Goal: Task Accomplishment & Management: Manage account settings

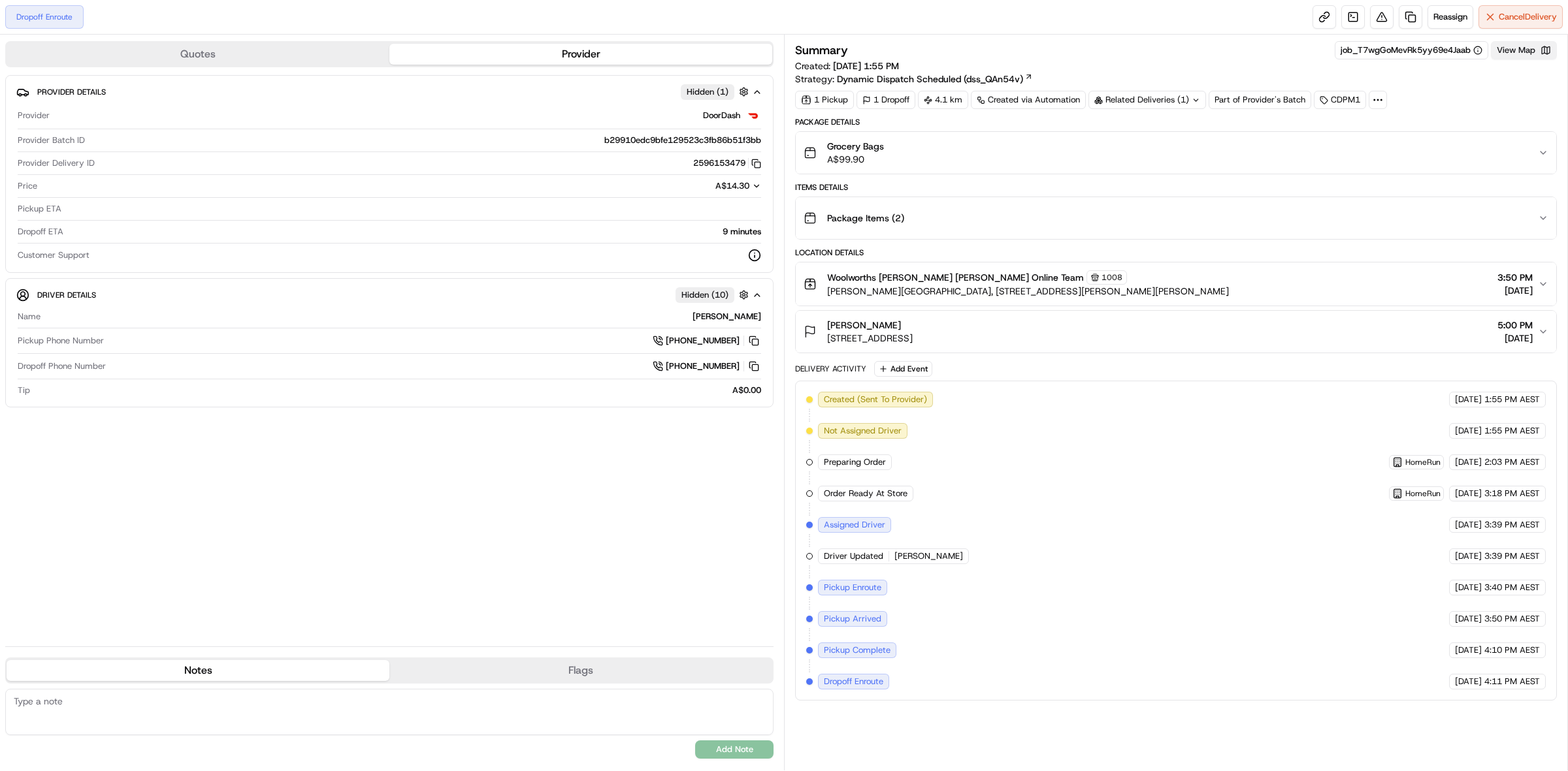
click at [1517, 50] on button "View Map" at bounding box center [1523, 50] width 66 height 18
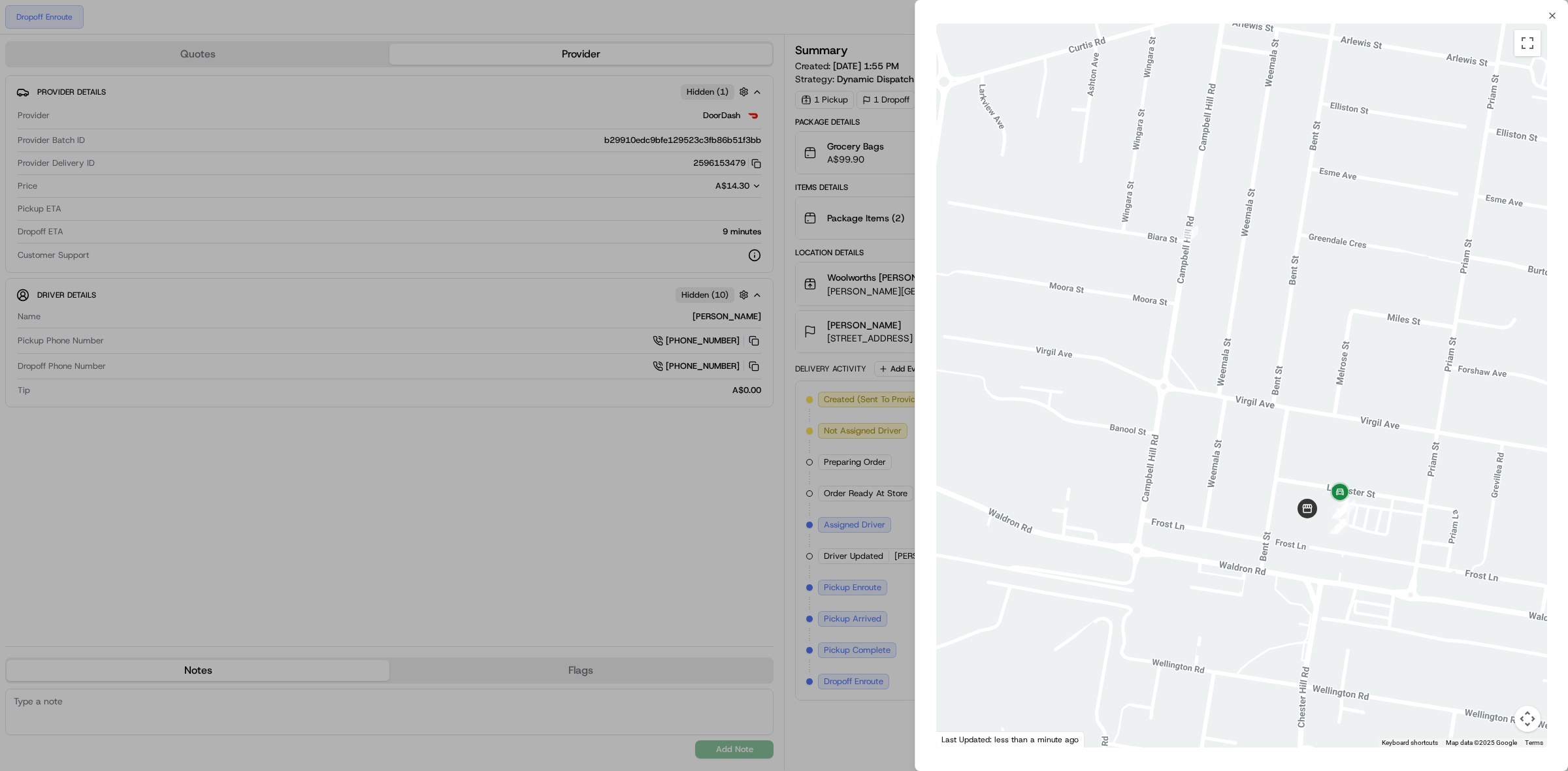
click at [684, 582] on div at bounding box center [784, 386] width 1568 height 771
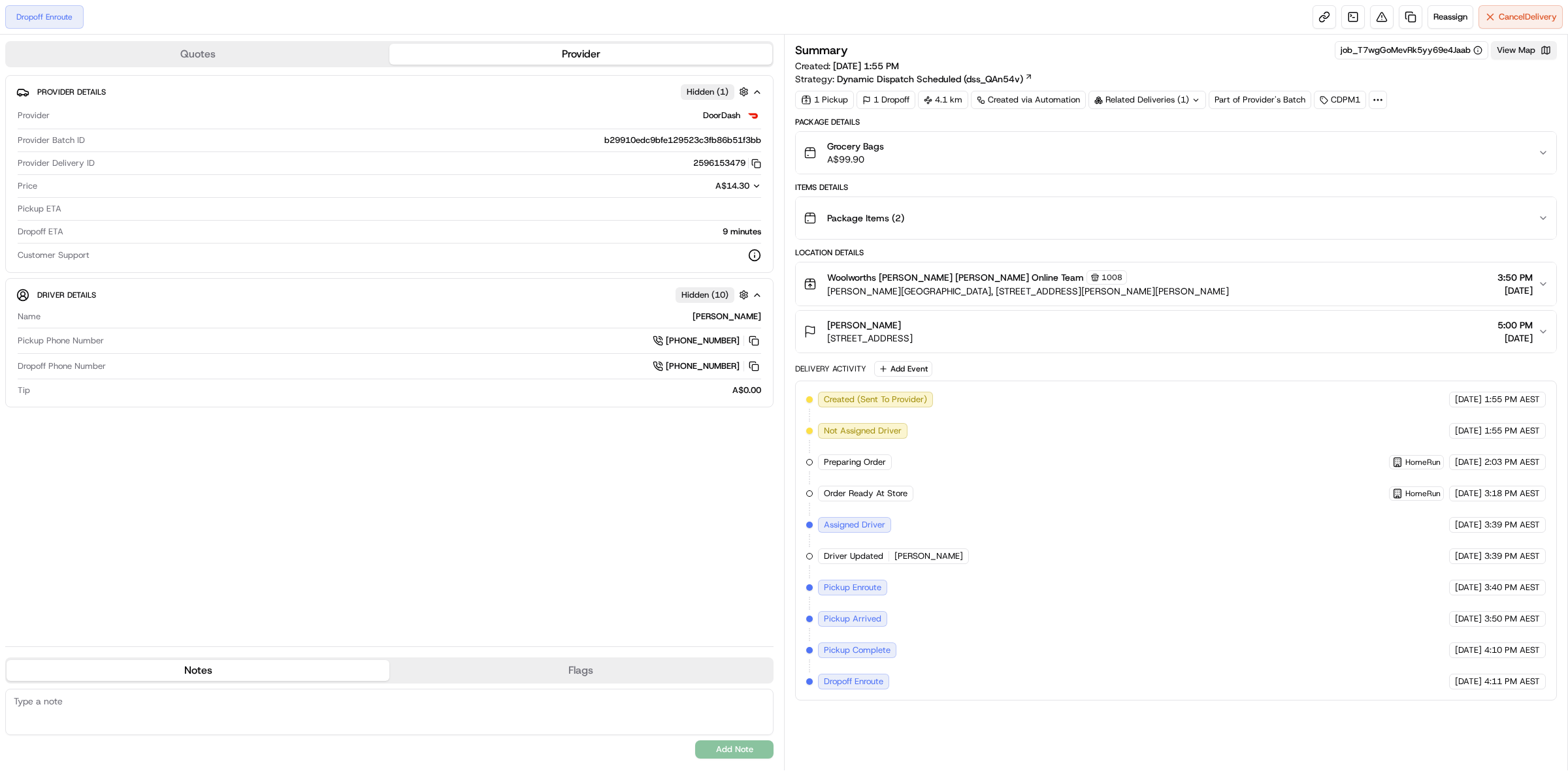
click at [1503, 53] on button "View Map" at bounding box center [1523, 50] width 66 height 18
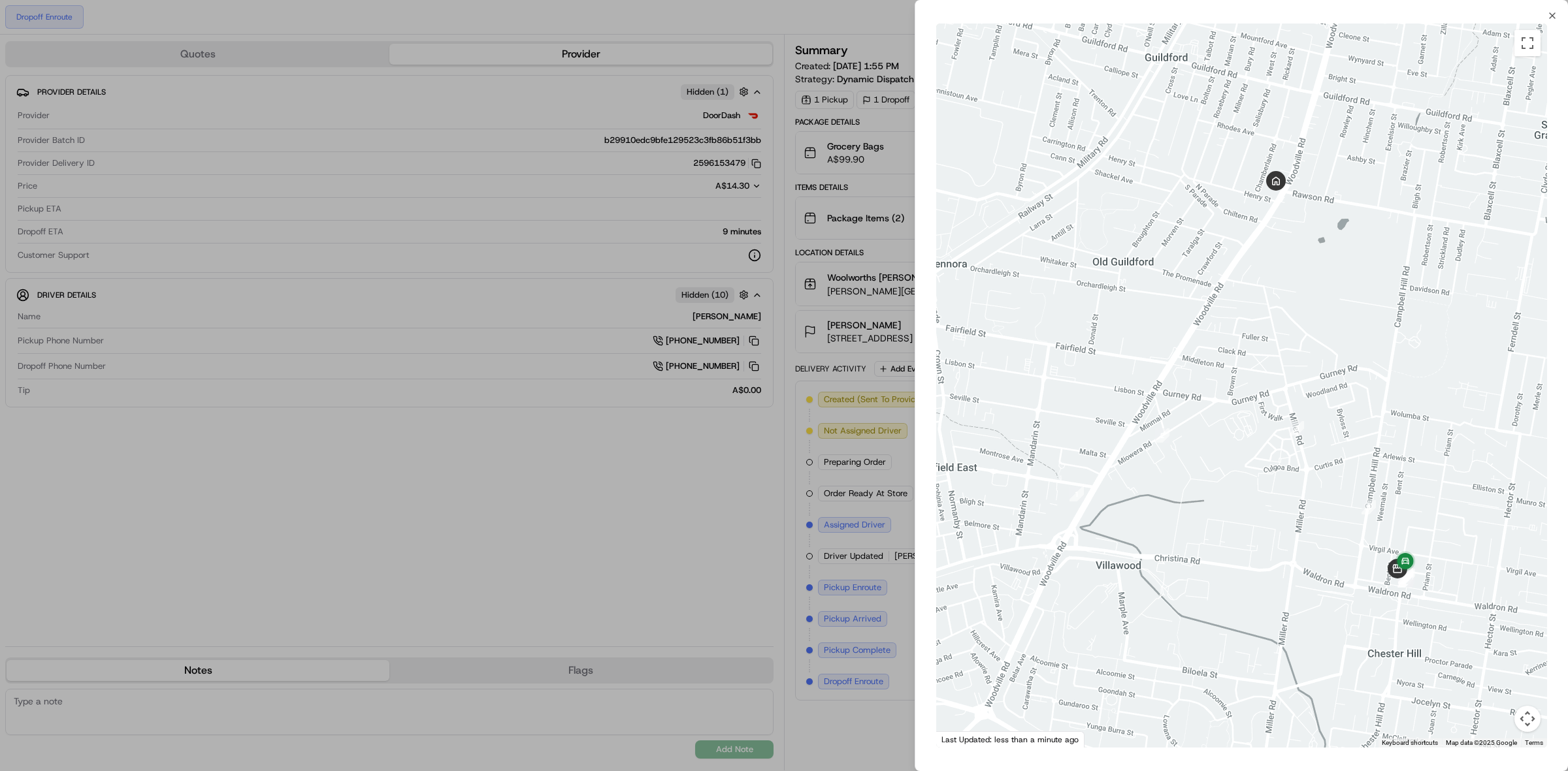
click at [381, 524] on div at bounding box center [784, 386] width 1568 height 771
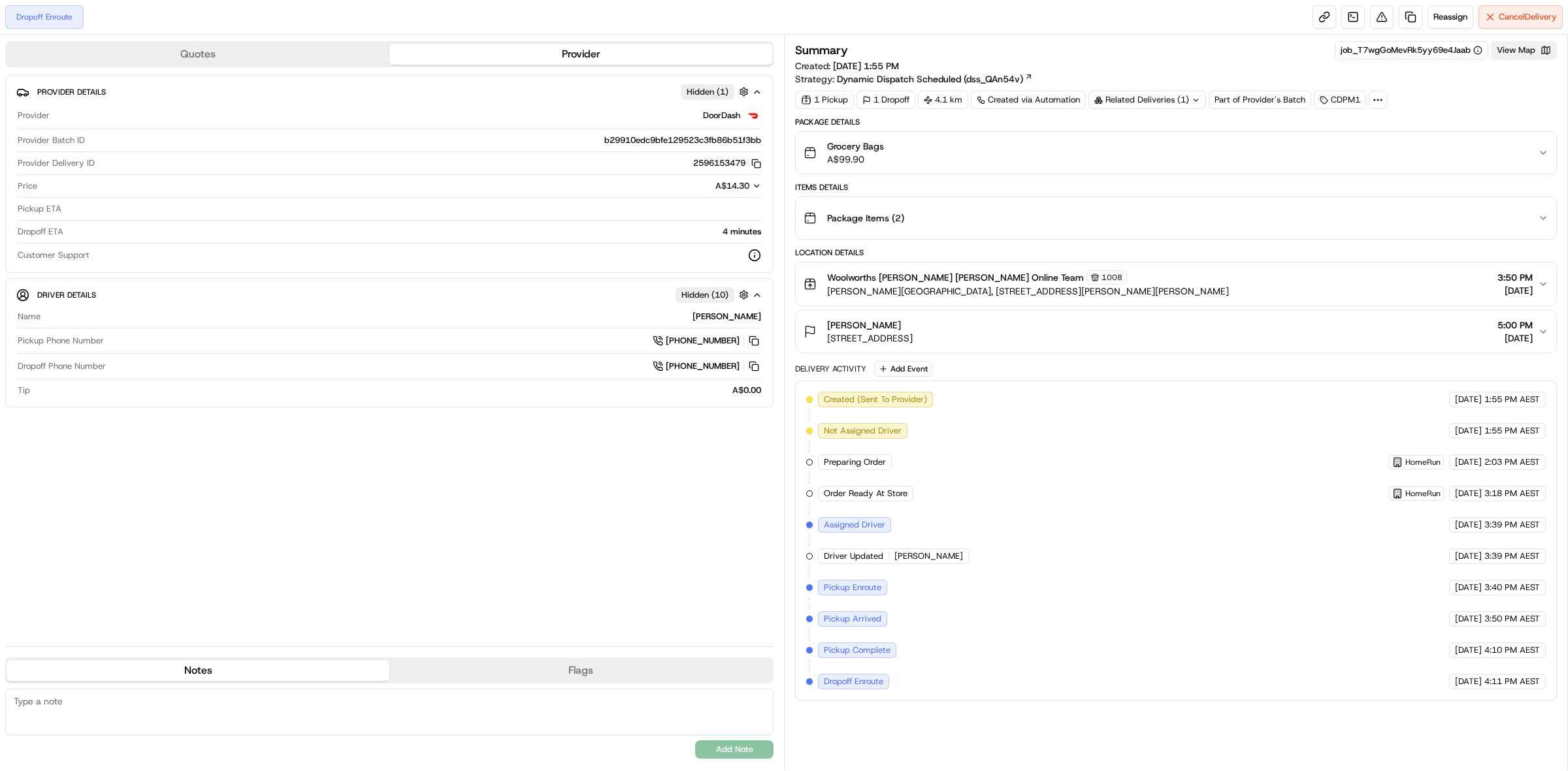
click at [1516, 46] on button "View Map" at bounding box center [1523, 50] width 66 height 18
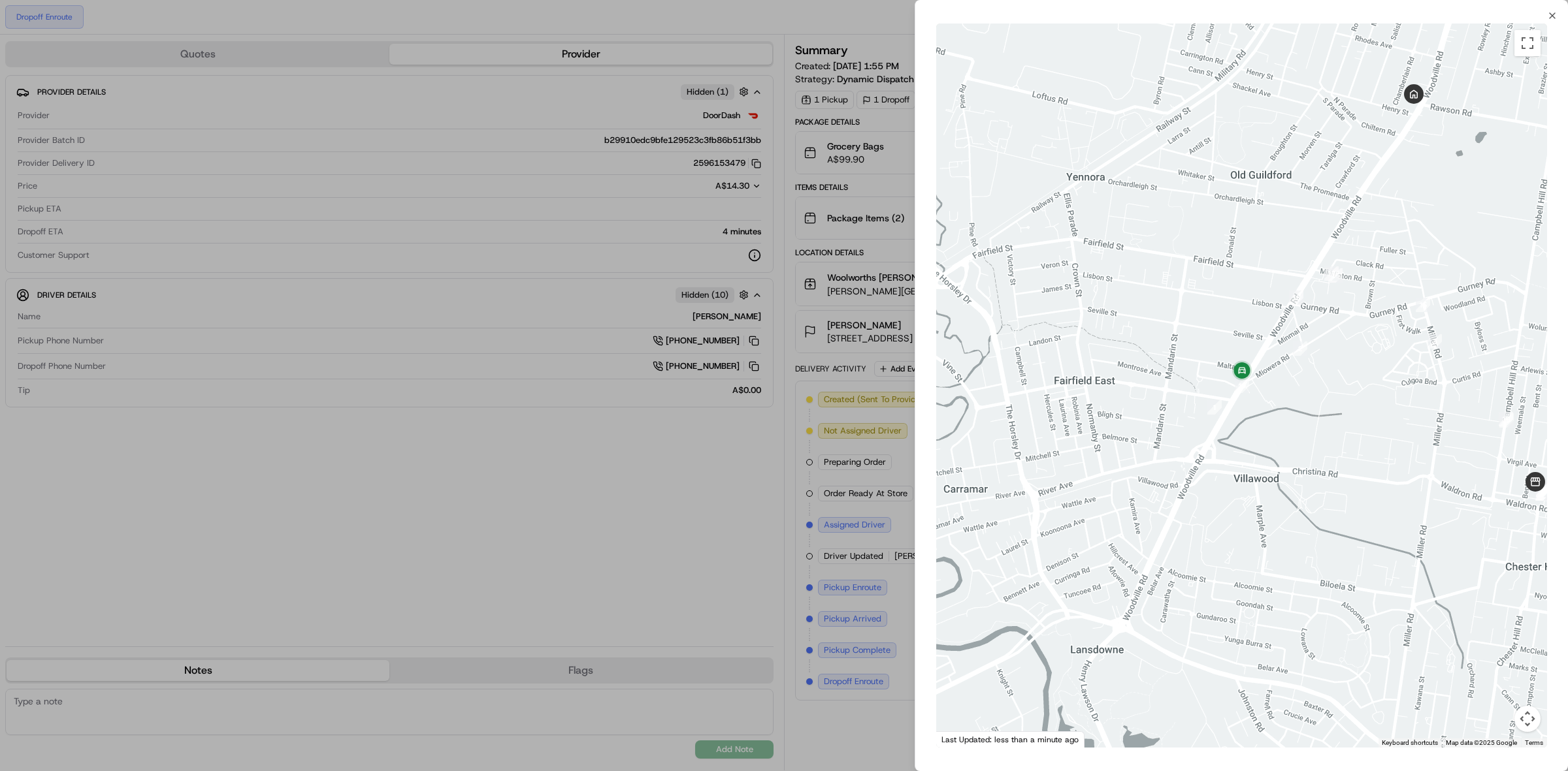
click at [667, 634] on div at bounding box center [784, 386] width 1568 height 771
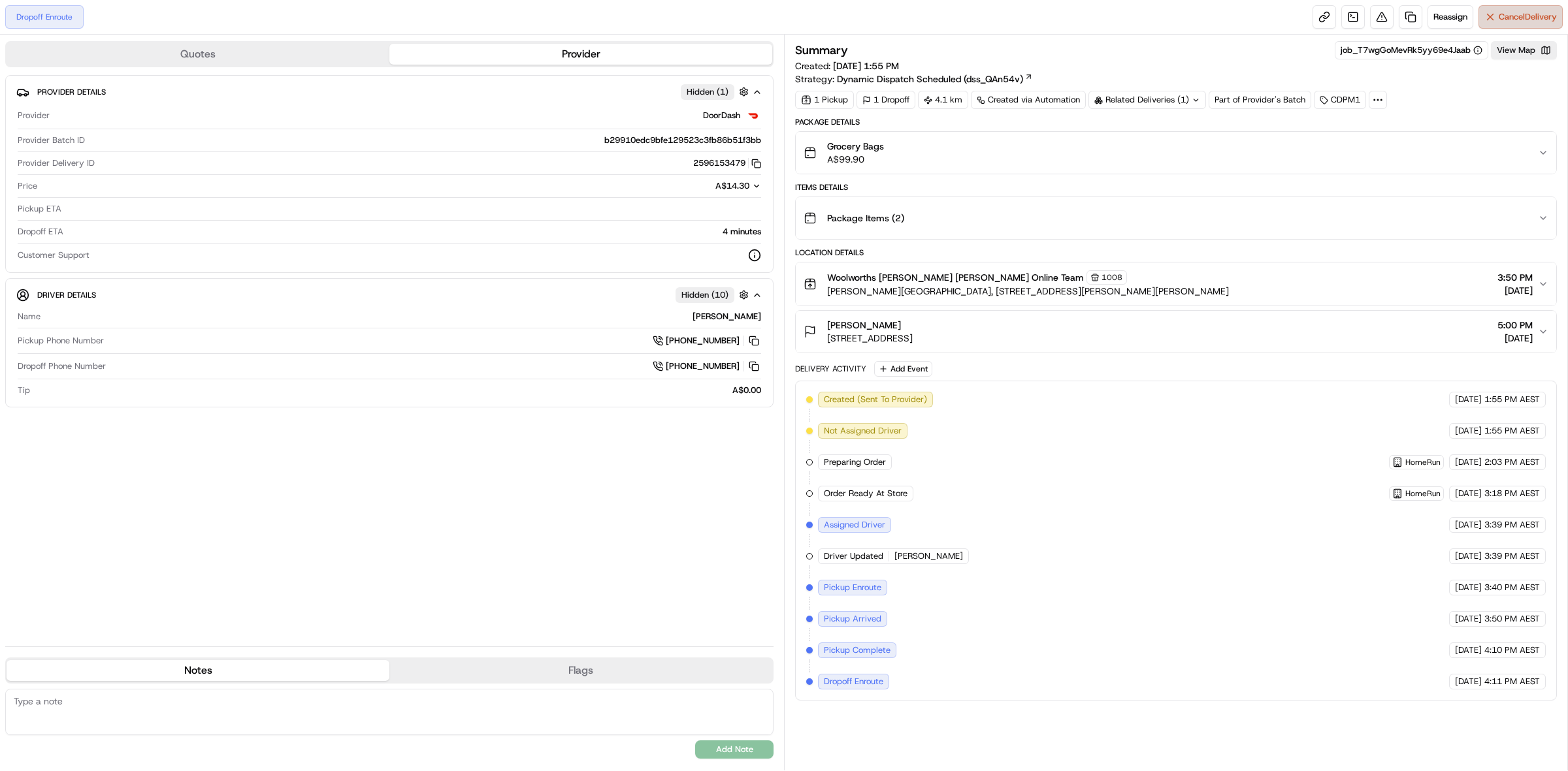
click at [1530, 28] on button "Cancel Delivery" at bounding box center [1520, 16] width 85 height 23
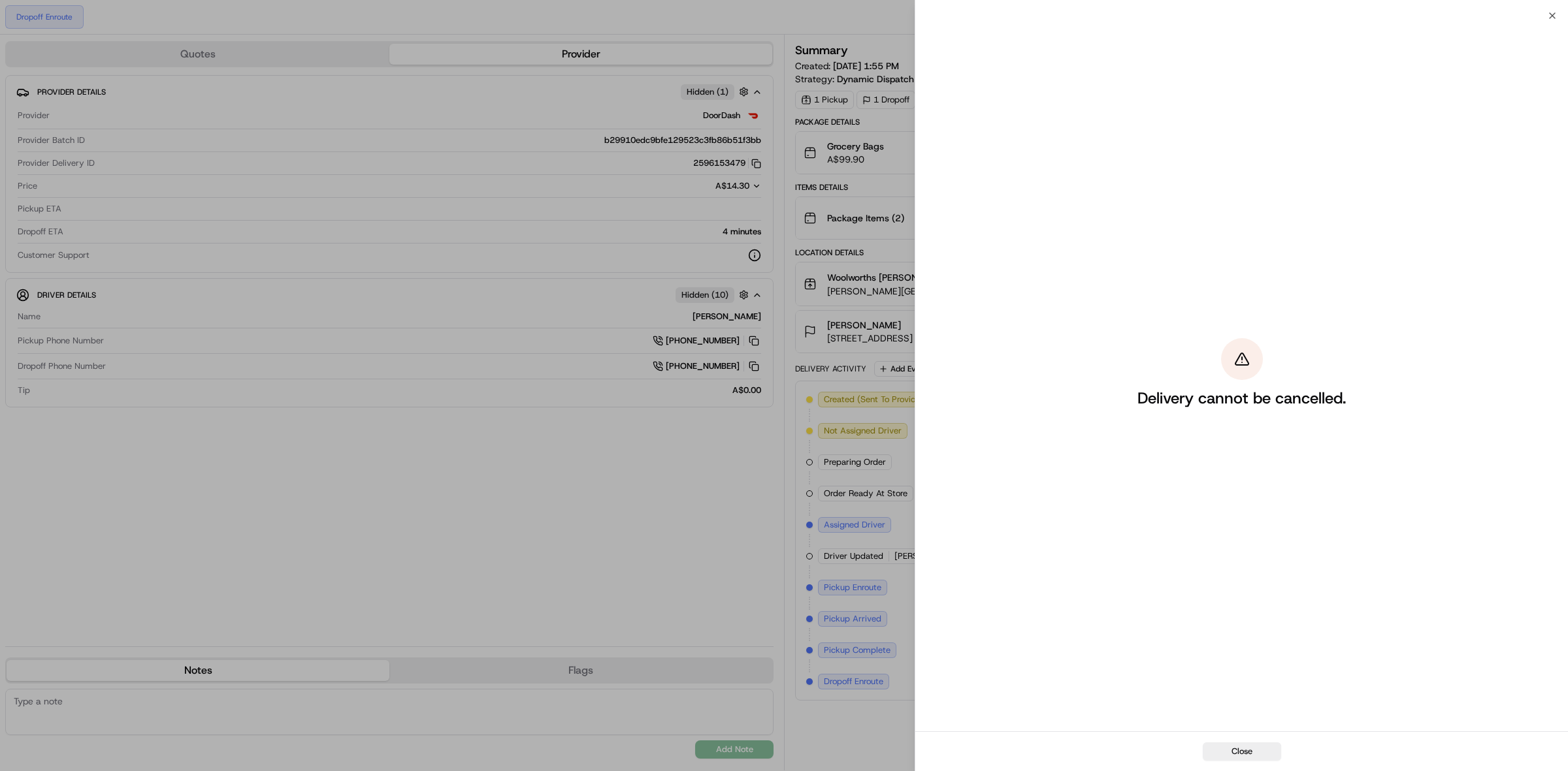
click at [1246, 750] on button "Close" at bounding box center [1242, 751] width 79 height 18
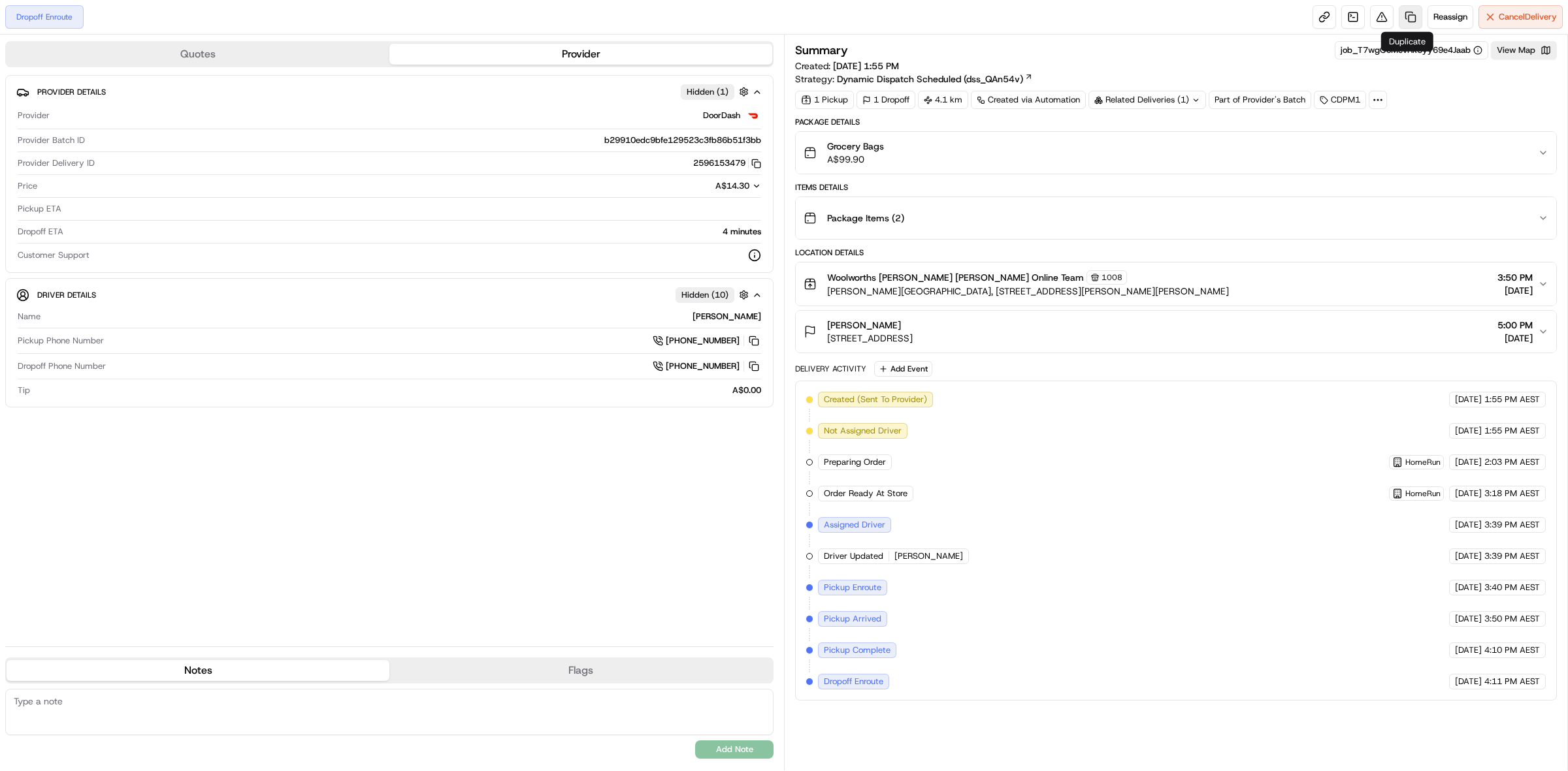
click at [1406, 21] on link at bounding box center [1410, 16] width 23 height 23
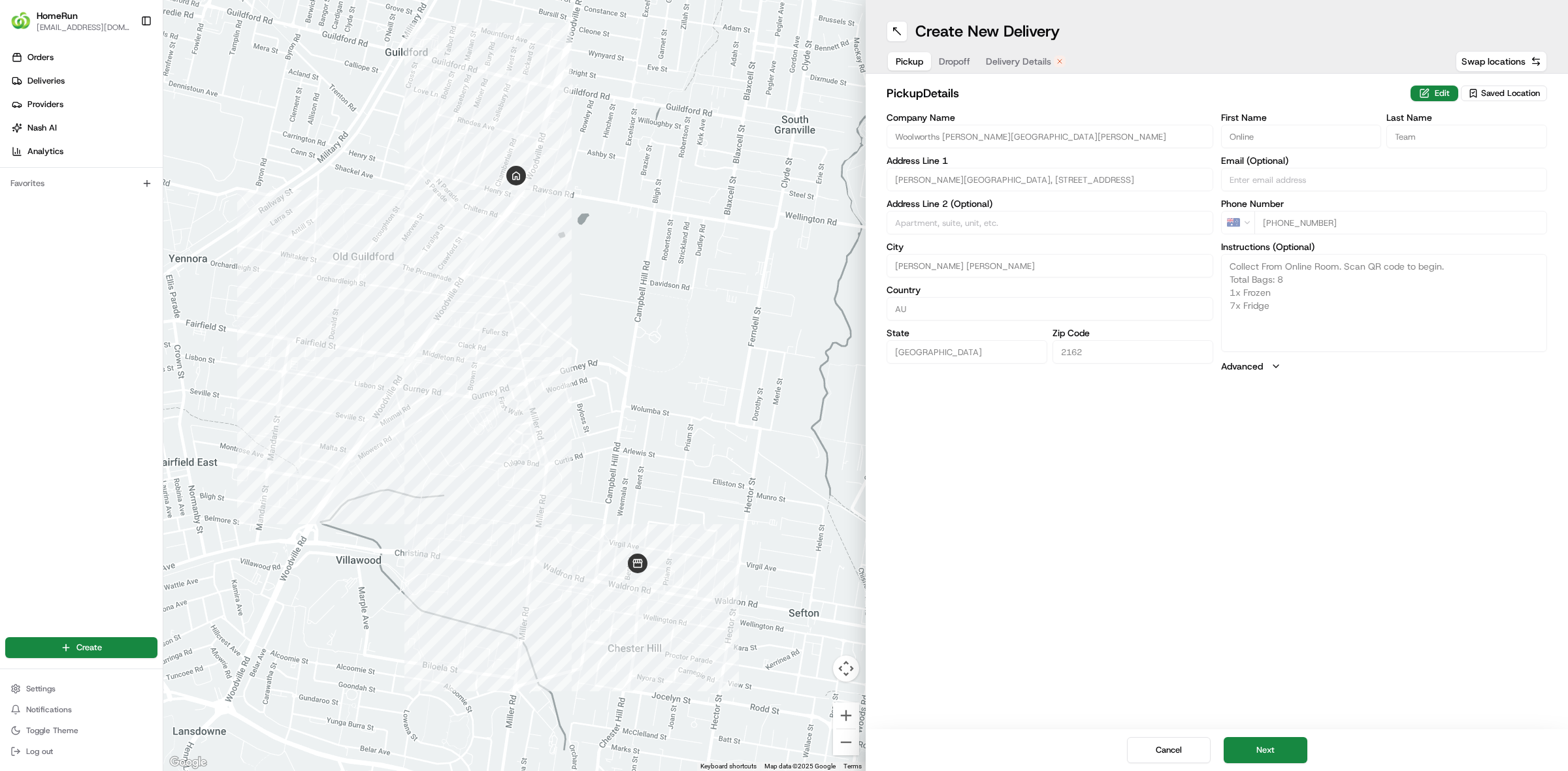
click at [1033, 56] on span "Delivery Details" at bounding box center [1018, 62] width 65 height 13
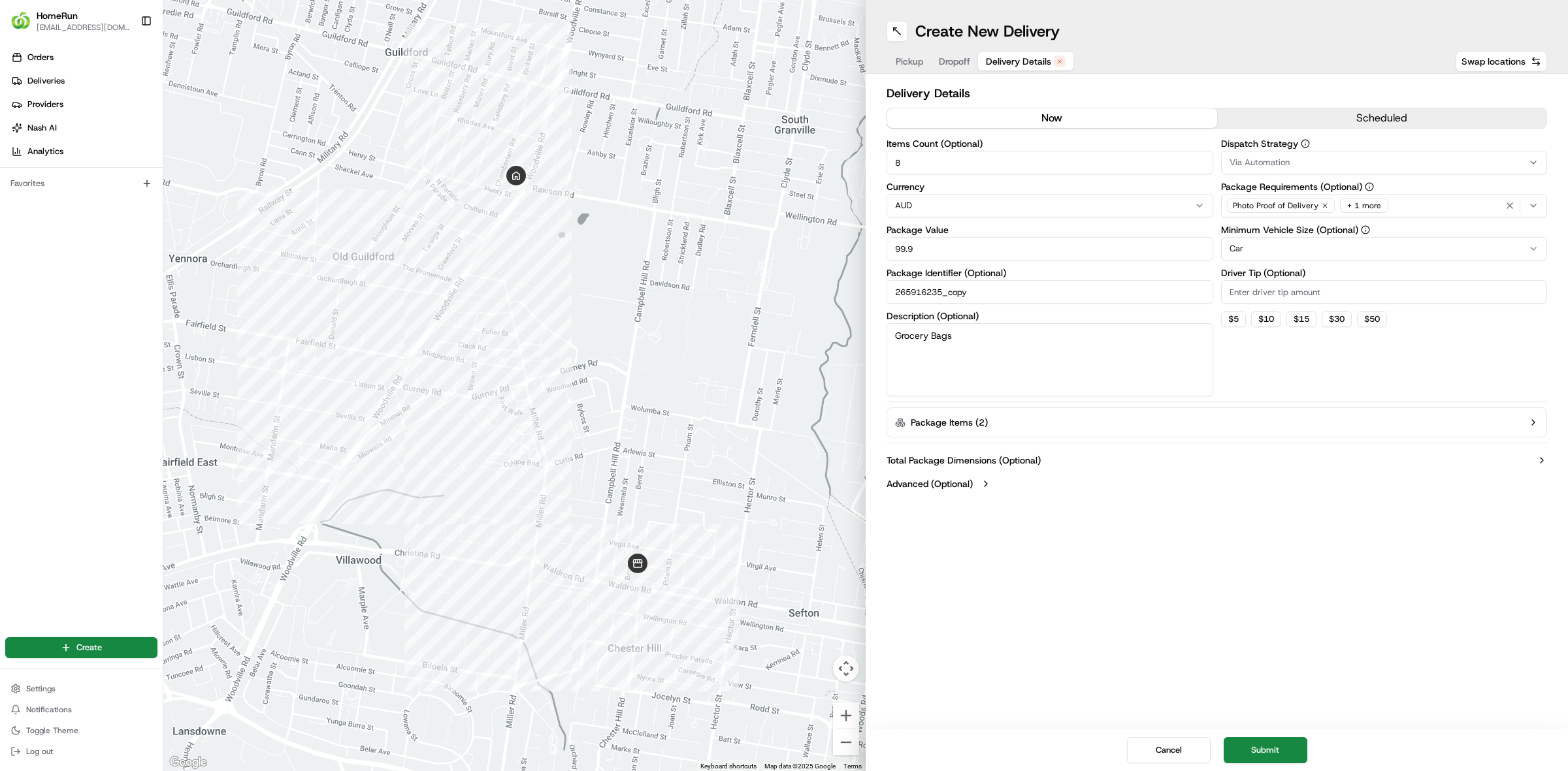
click at [1057, 125] on button "now" at bounding box center [1052, 118] width 330 height 19
click at [1253, 749] on button "Submit" at bounding box center [1265, 750] width 84 height 26
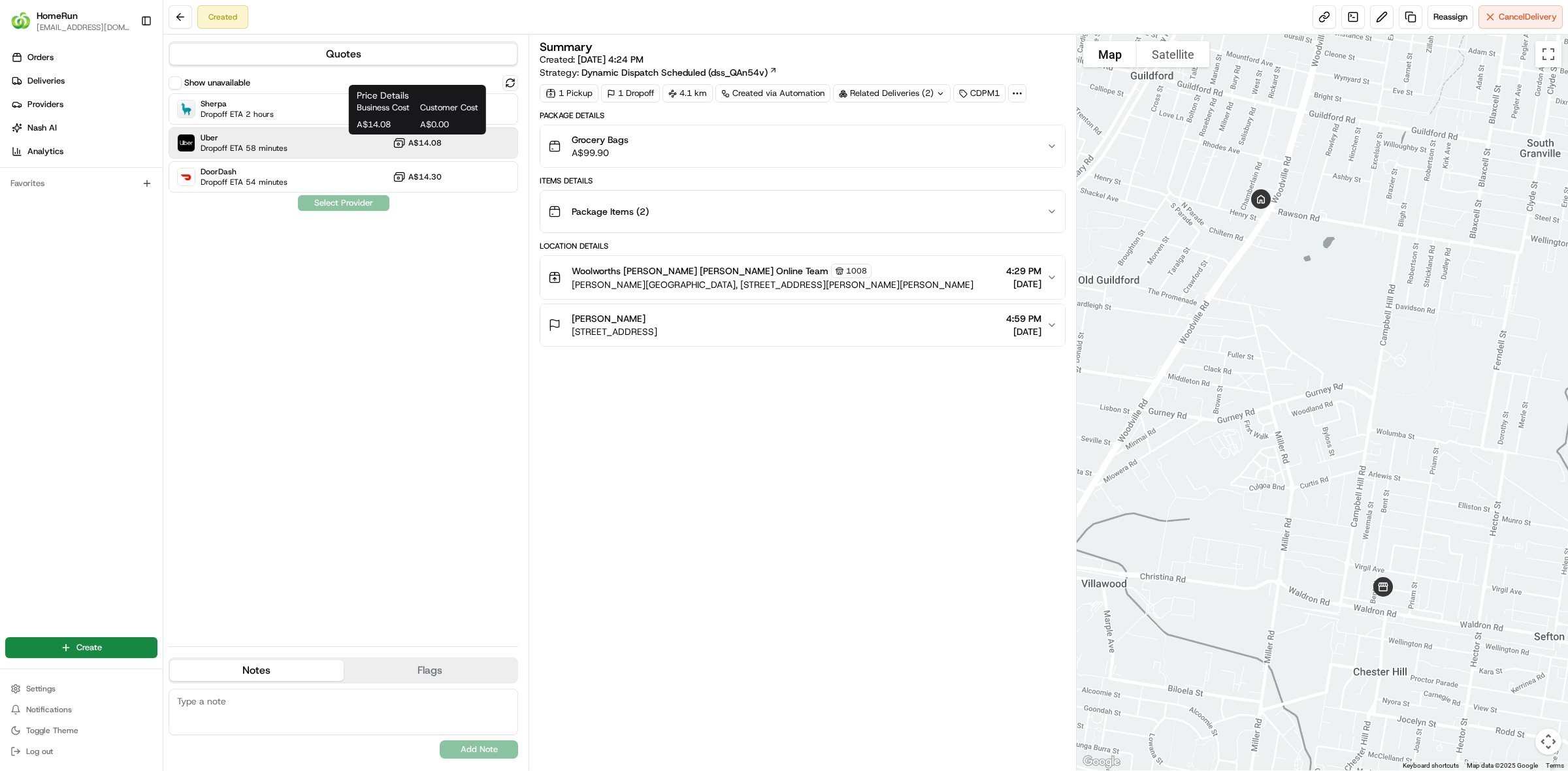
click at [414, 146] on span "A$14.08" at bounding box center [425, 142] width 34 height 11
click at [354, 198] on button "Assign Provider" at bounding box center [343, 203] width 92 height 15
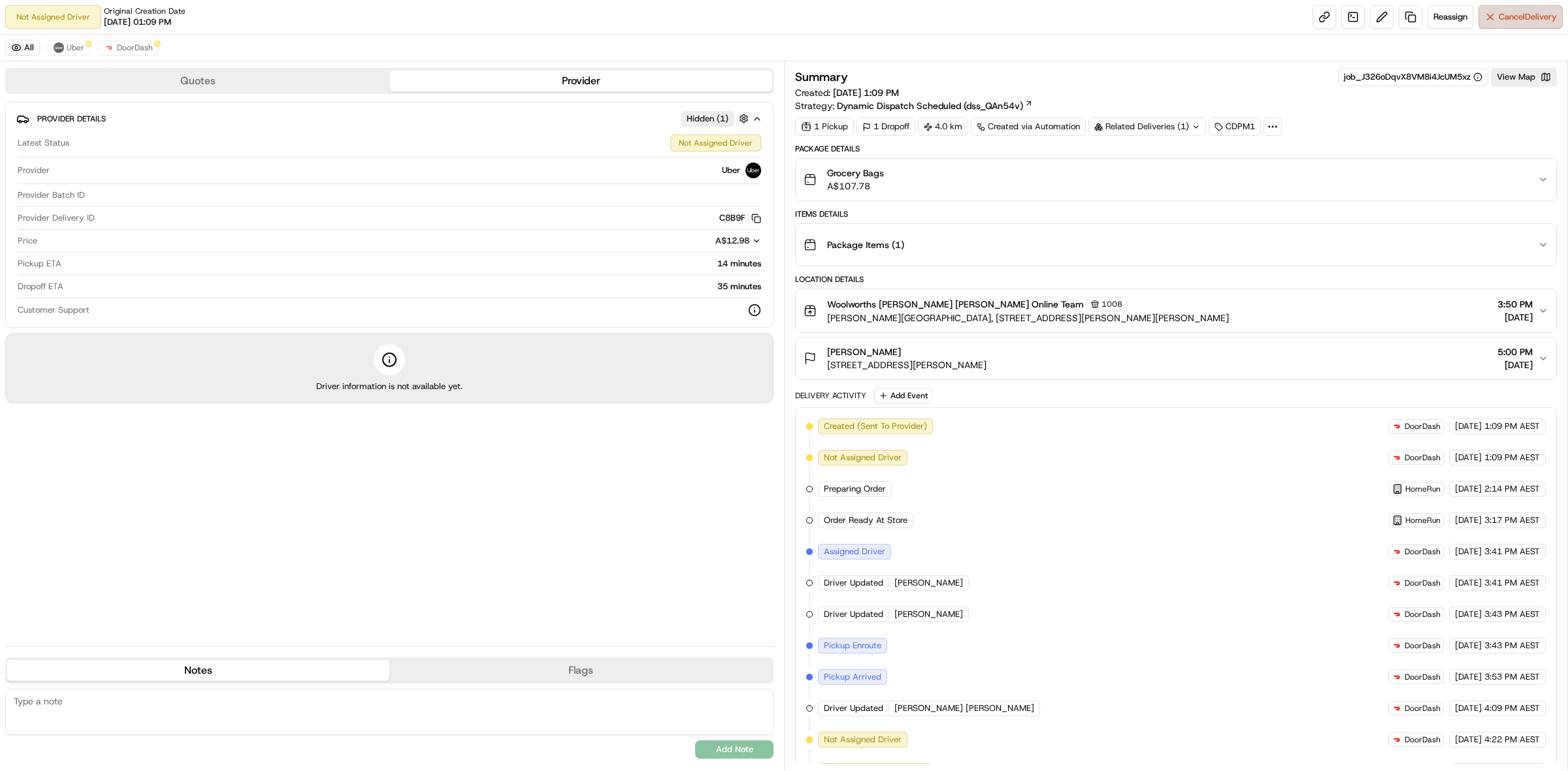
click at [1520, 14] on span "Cancel Delivery" at bounding box center [1528, 17] width 58 height 12
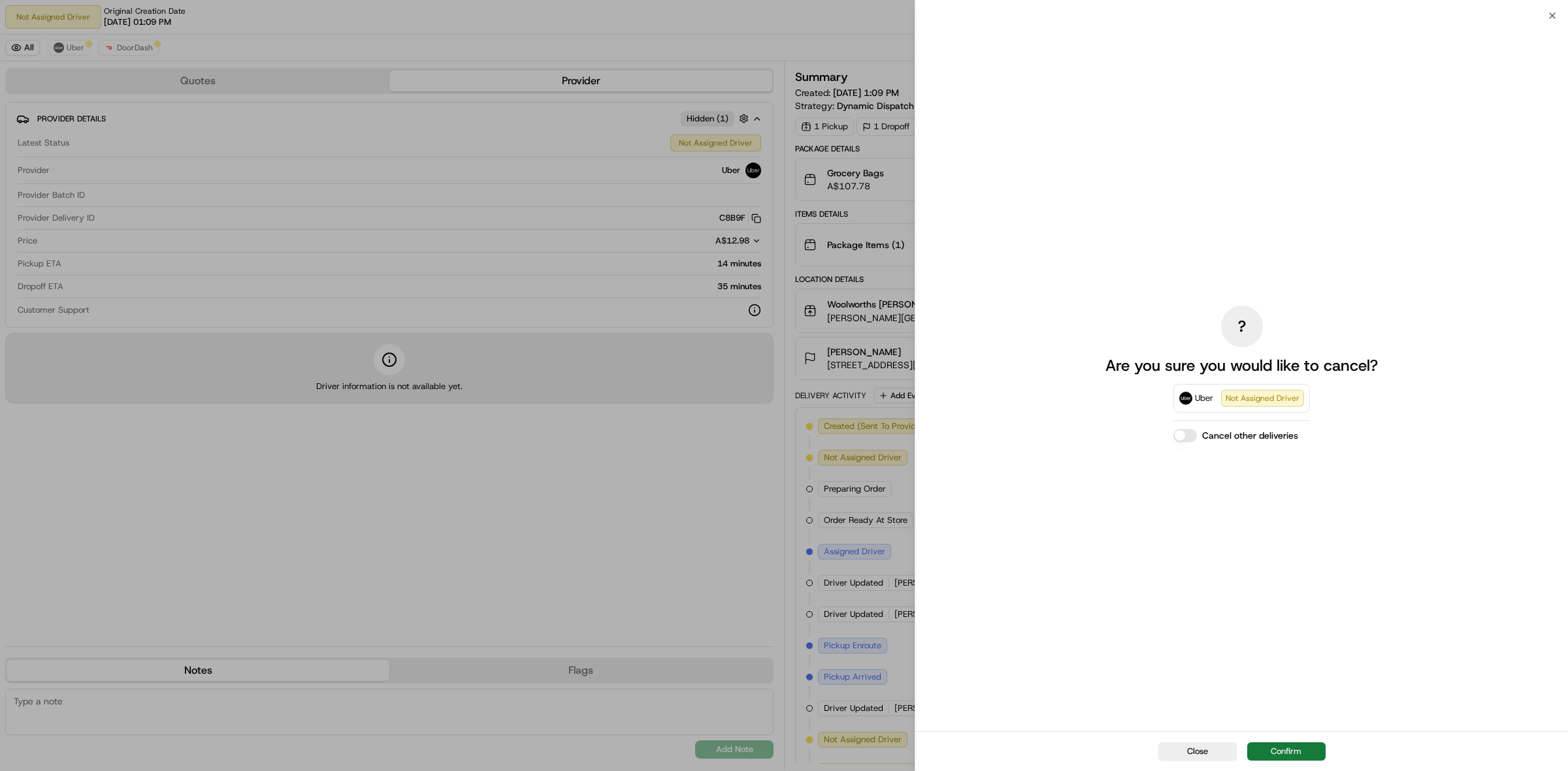
click at [1304, 749] on button "Confirm" at bounding box center [1286, 751] width 79 height 18
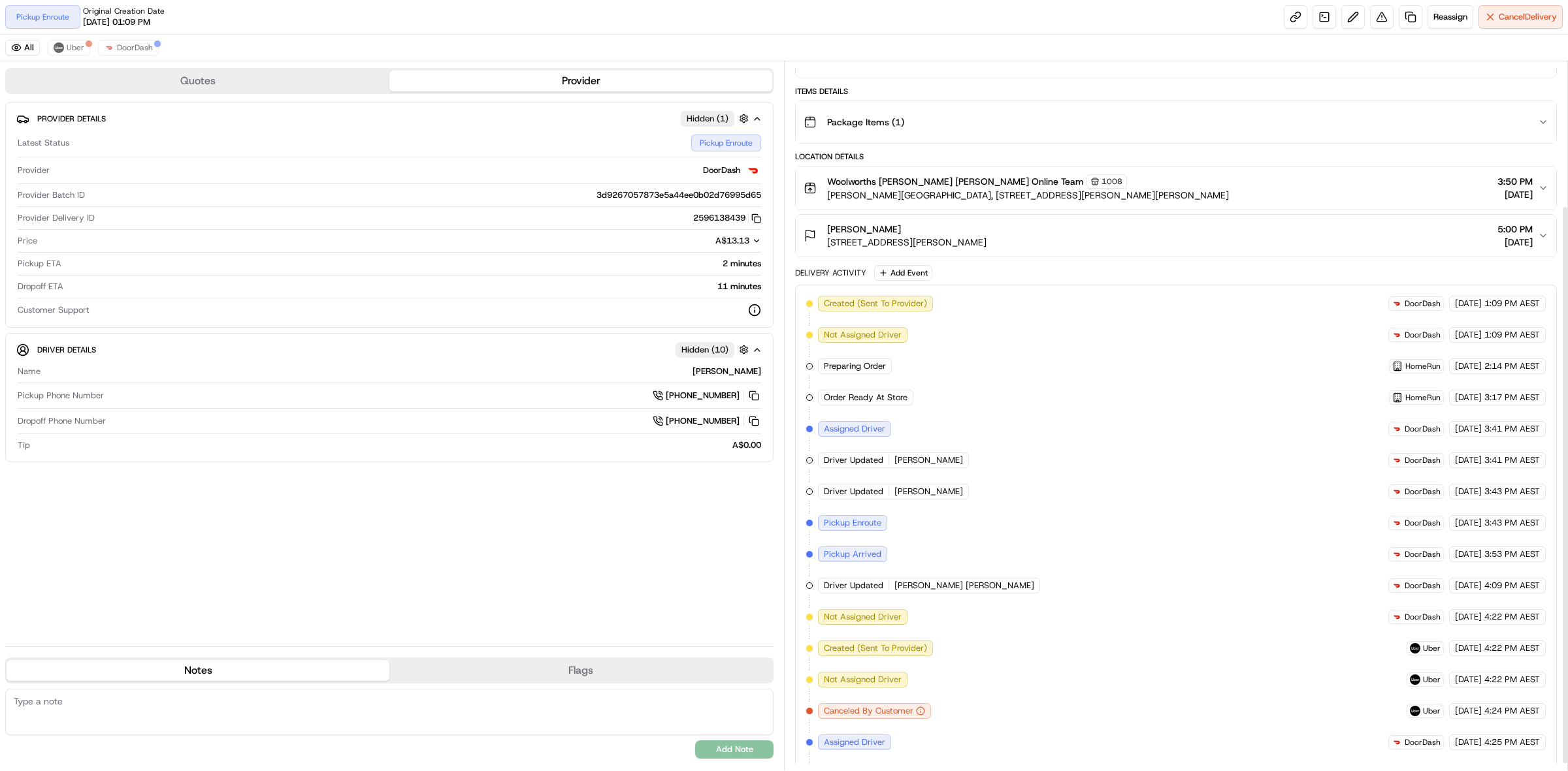
scroll to position [190, 0]
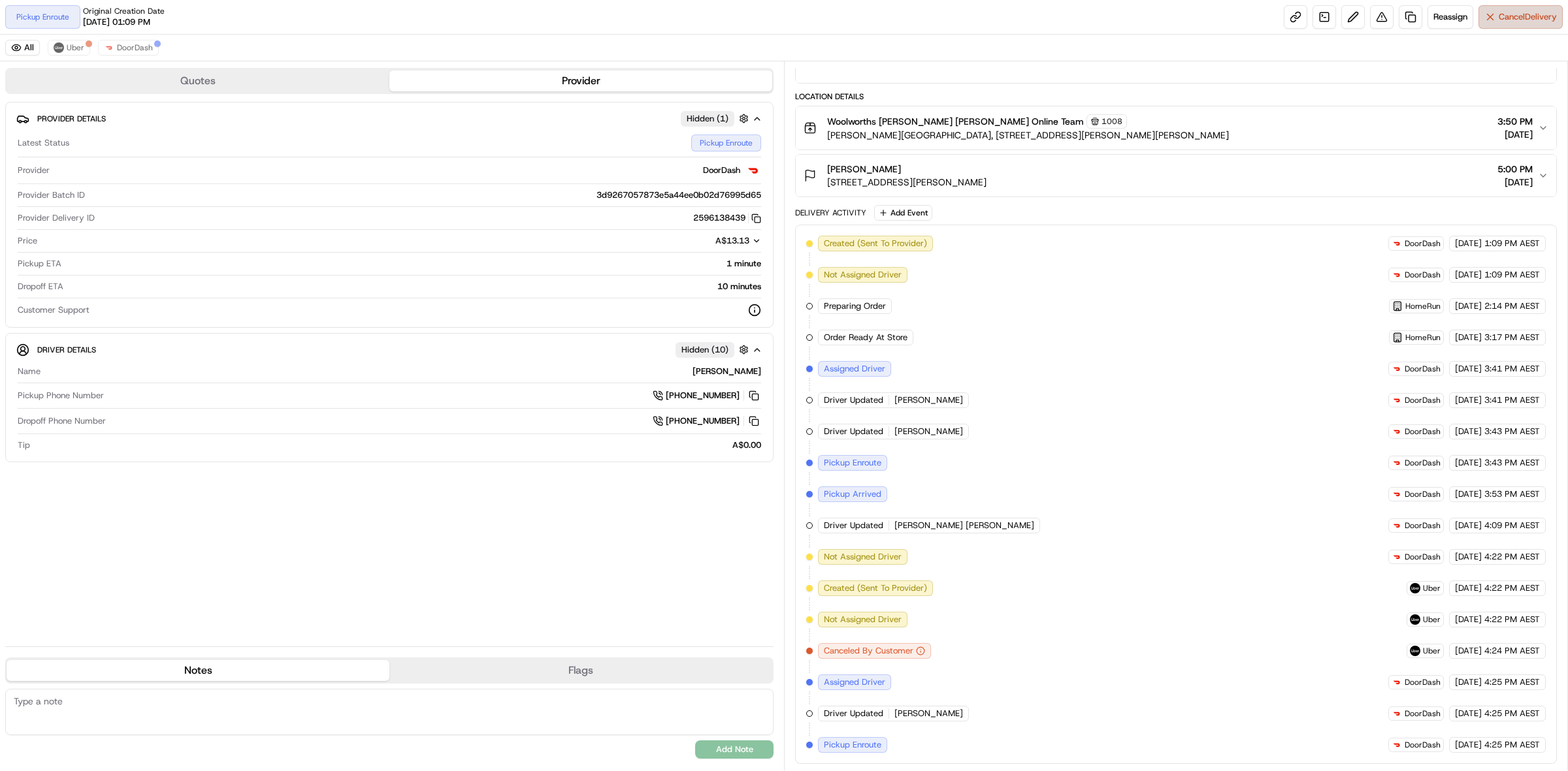
click at [1520, 13] on span "Cancel Delivery" at bounding box center [1528, 17] width 58 height 12
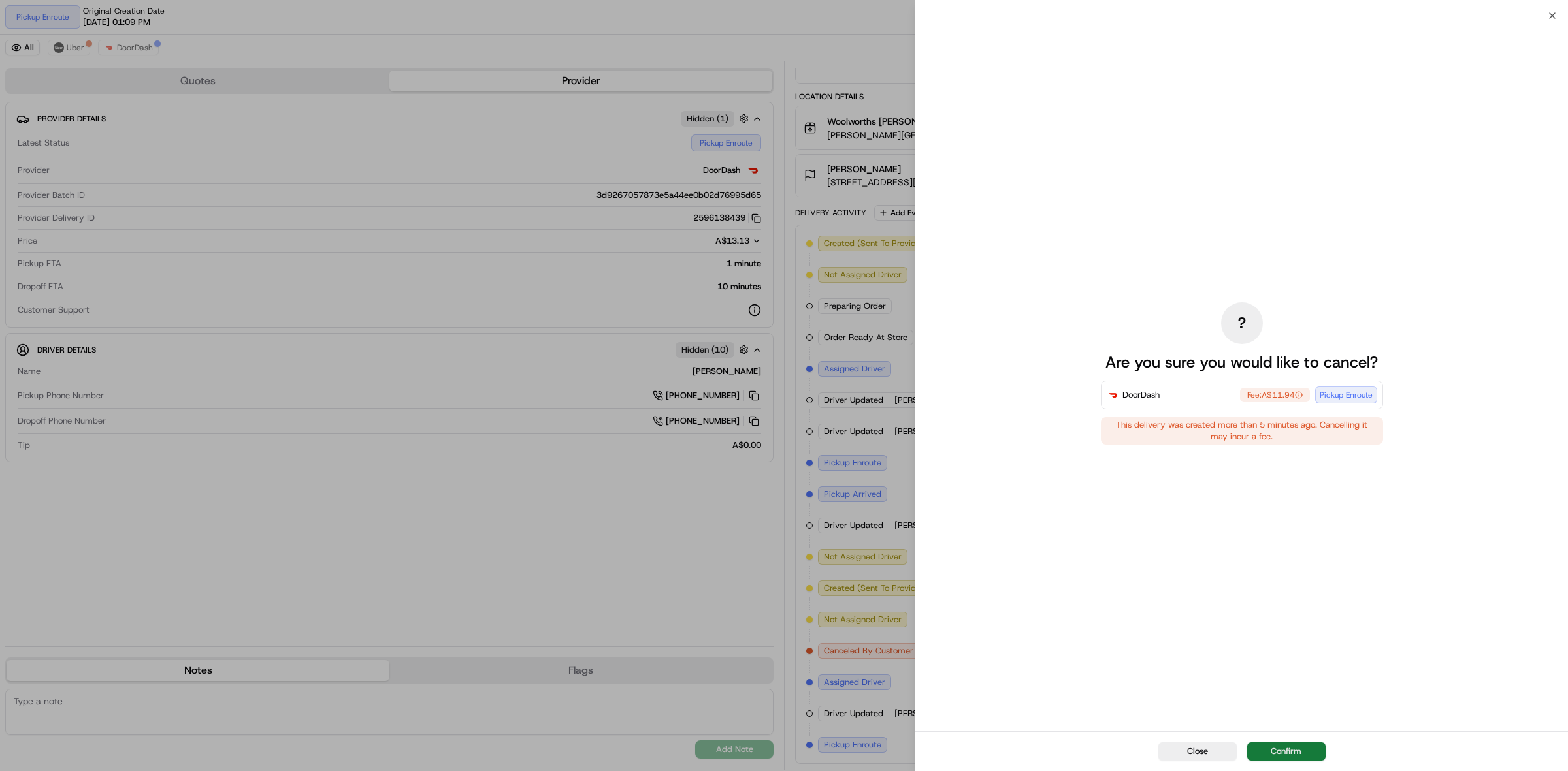
click at [1295, 745] on button "Confirm" at bounding box center [1286, 751] width 79 height 18
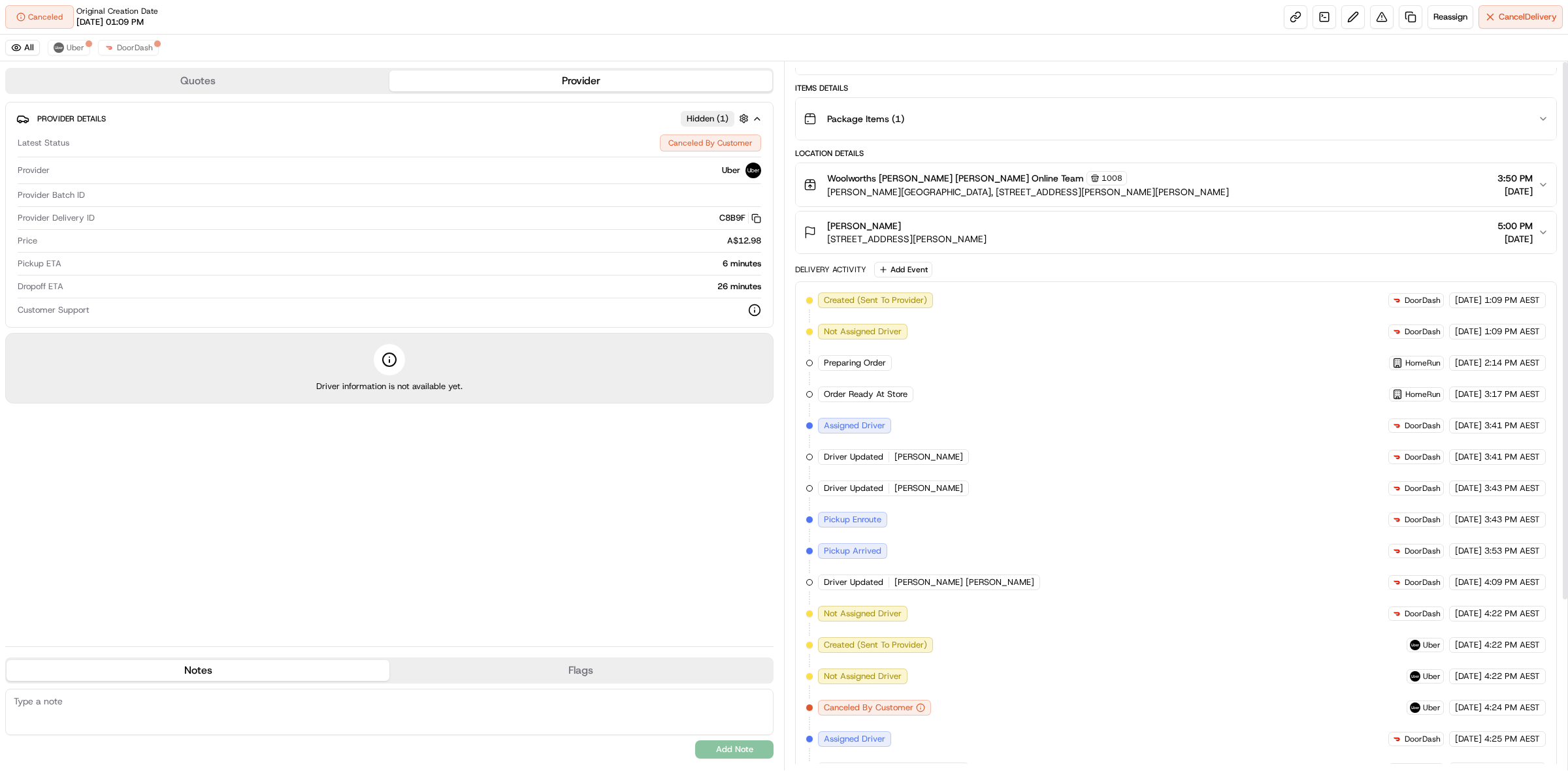
scroll to position [0, 0]
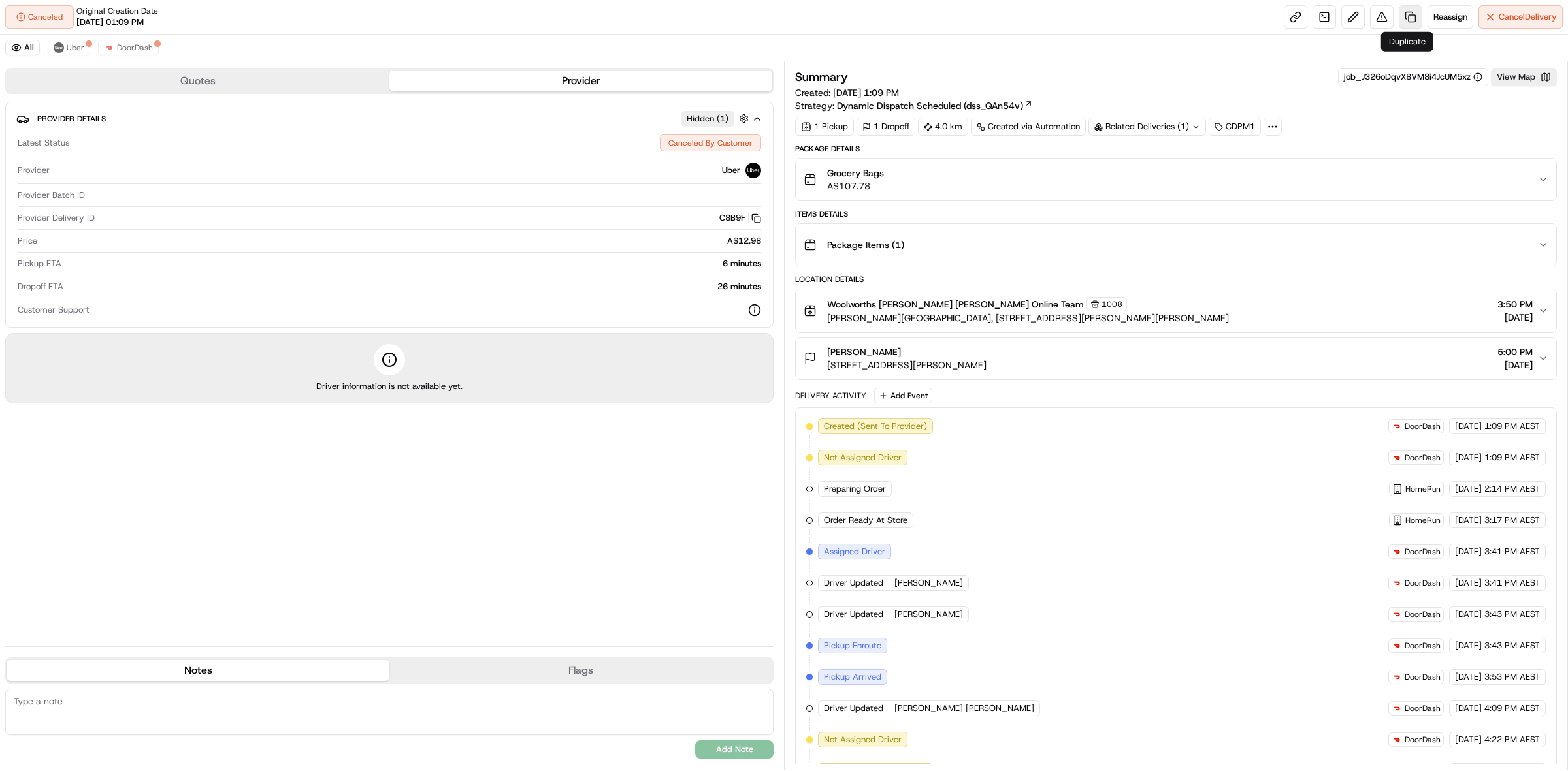
click at [1409, 12] on link at bounding box center [1410, 16] width 23 height 23
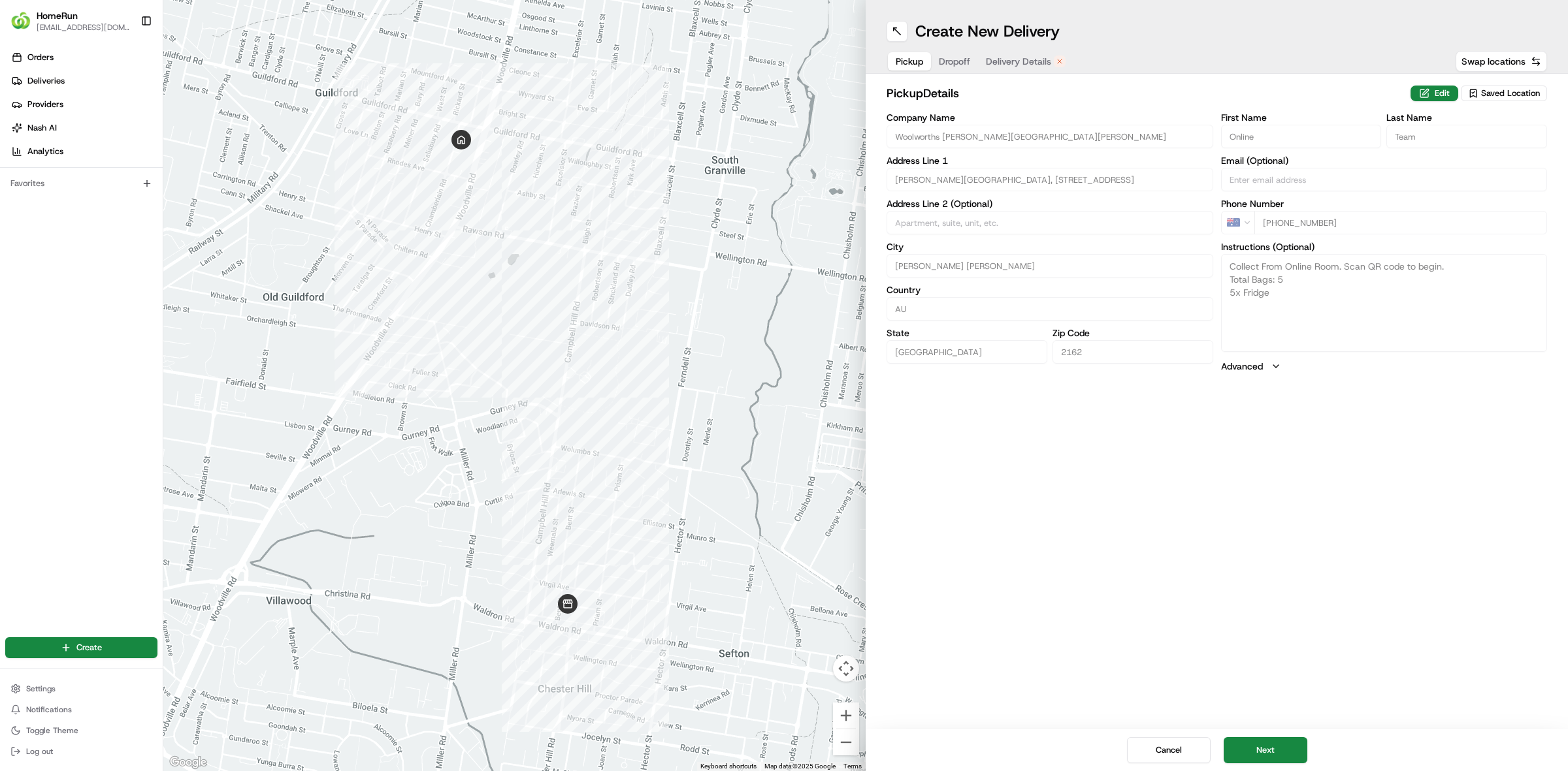
drag, startPoint x: 1010, startPoint y: 61, endPoint x: 1026, endPoint y: 58, distance: 16.3
click at [1017, 61] on span "Delivery Details" at bounding box center [1018, 62] width 65 height 13
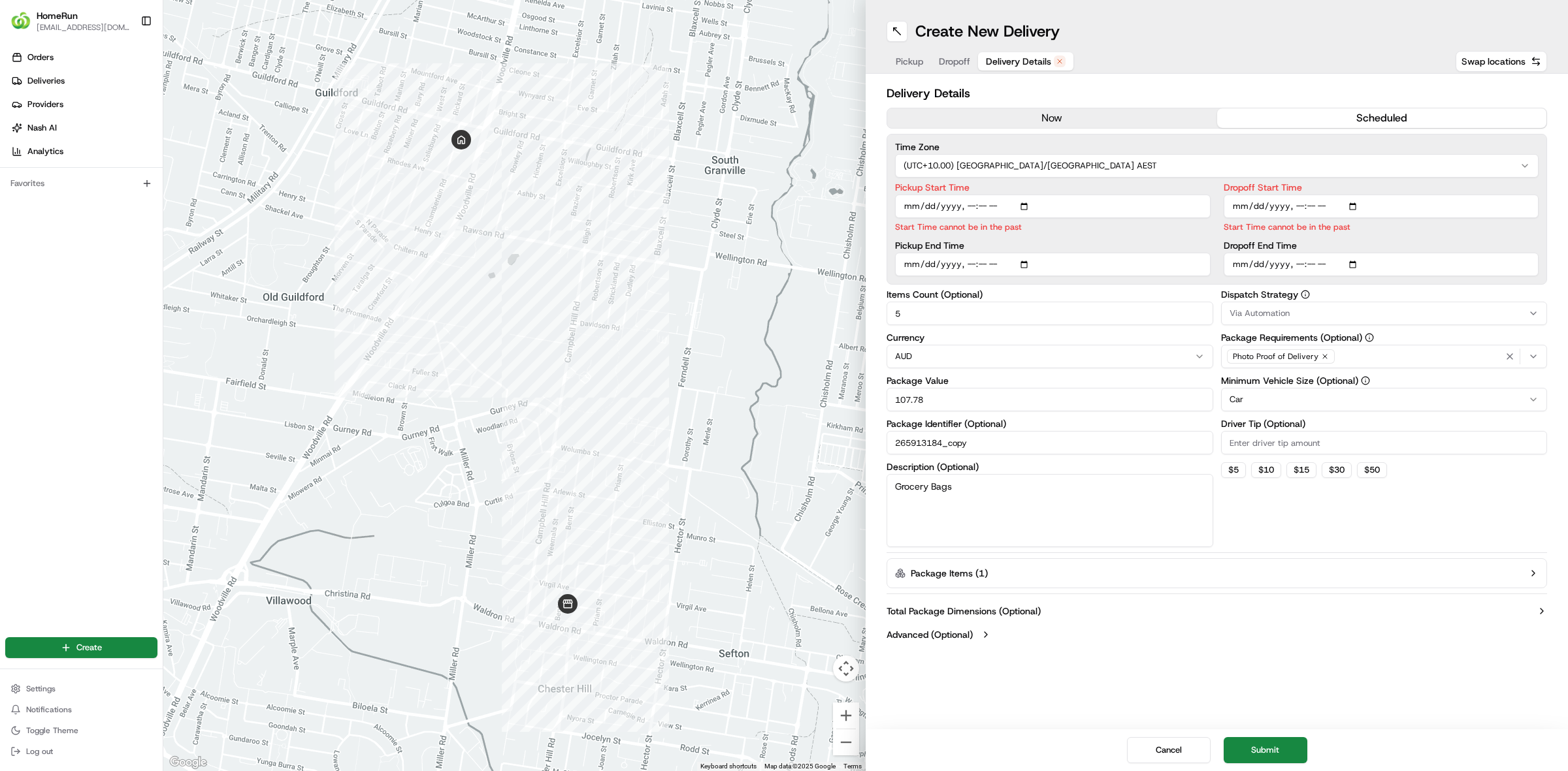
click at [1030, 208] on input "Pickup Start Time" at bounding box center [1053, 206] width 315 height 23
click at [1022, 207] on input "Pickup Start Time" at bounding box center [1053, 206] width 315 height 23
type input "[DATE]T17:00"
click at [1141, 188] on label "Pickup Start Time" at bounding box center [1053, 187] width 315 height 10
click at [1141, 194] on input "Pickup Start Time" at bounding box center [1053, 206] width 315 height 23
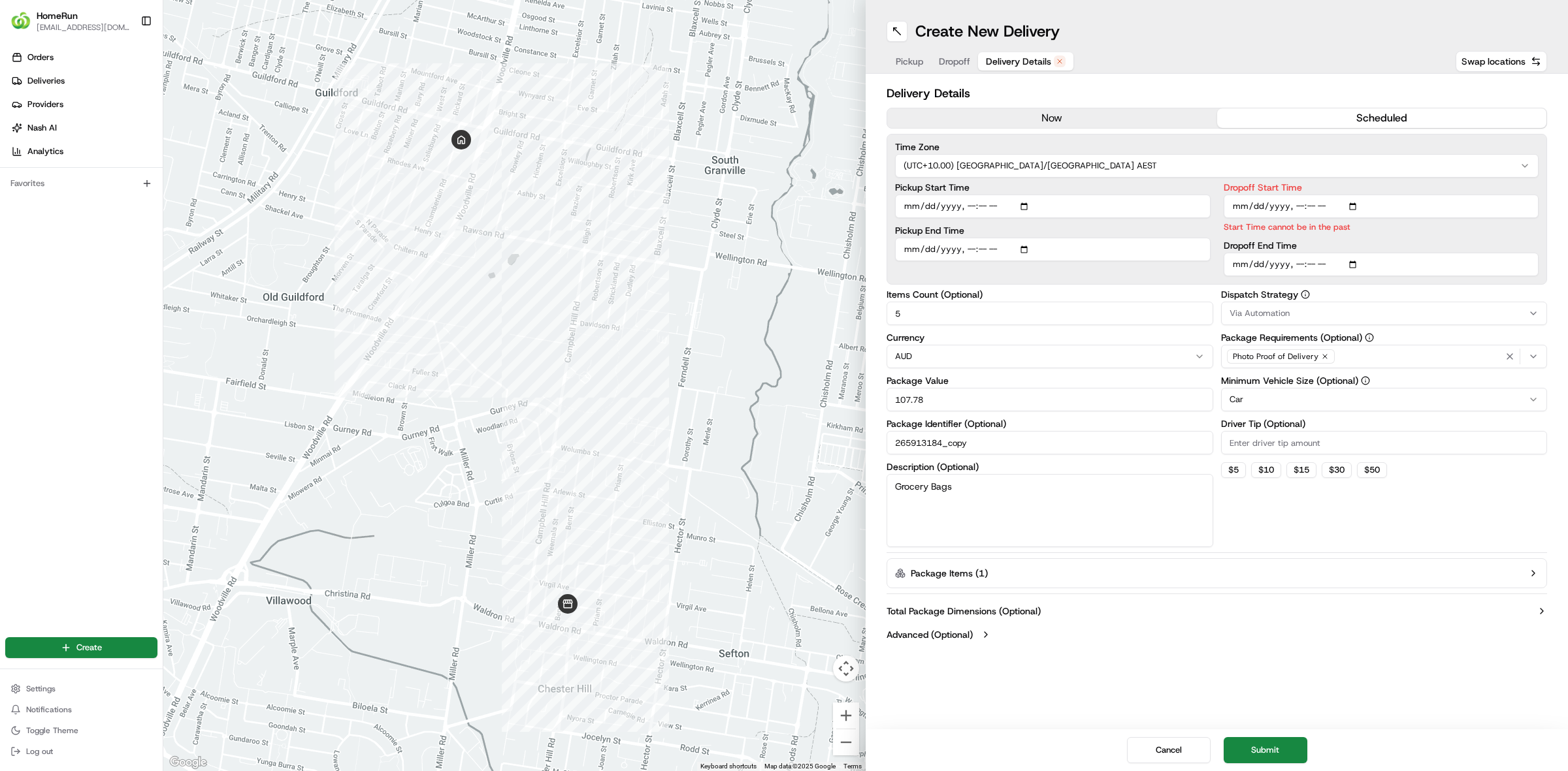
click at [1313, 208] on input "Dropoff Start Time" at bounding box center [1381, 206] width 315 height 23
click at [1307, 205] on input "Dropoff Start Time" at bounding box center [1381, 206] width 315 height 23
click at [1357, 201] on input "Dropoff Start Time" at bounding box center [1381, 206] width 315 height 23
type input "2025-08-22T17:05"
click at [1506, 229] on p "Start Time cannot be in the past" at bounding box center [1381, 227] width 315 height 12
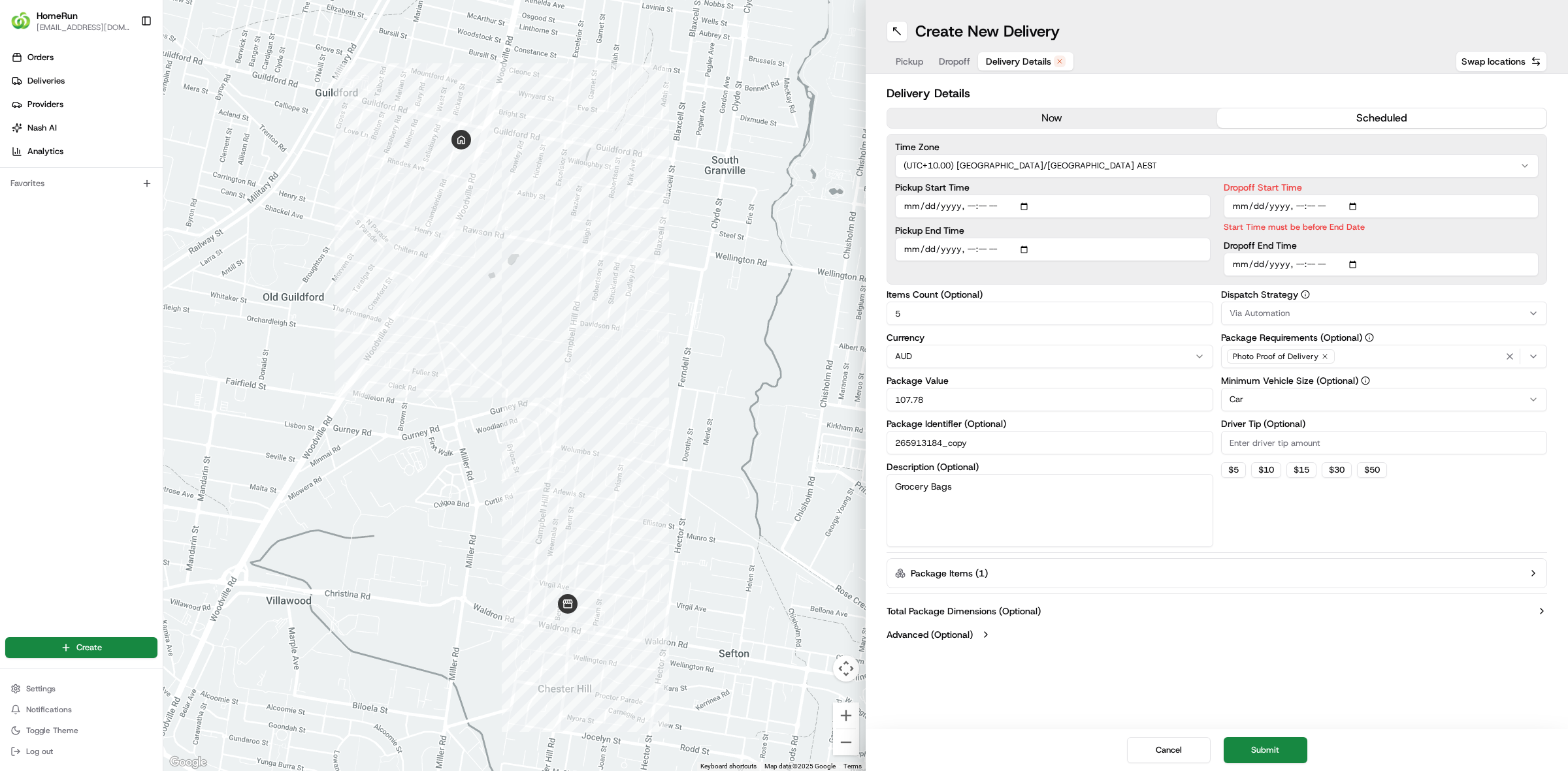
click at [1294, 264] on input "Dropoff End Time" at bounding box center [1381, 264] width 315 height 23
click at [1297, 272] on input "Dropoff End Time" at bounding box center [1381, 264] width 315 height 23
click at [1299, 269] on input "Dropoff End Time" at bounding box center [1381, 264] width 315 height 23
click at [1298, 263] on input "Dropoff End Time" at bounding box center [1381, 264] width 315 height 23
click at [1357, 261] on input "Dropoff End Time" at bounding box center [1381, 264] width 315 height 23
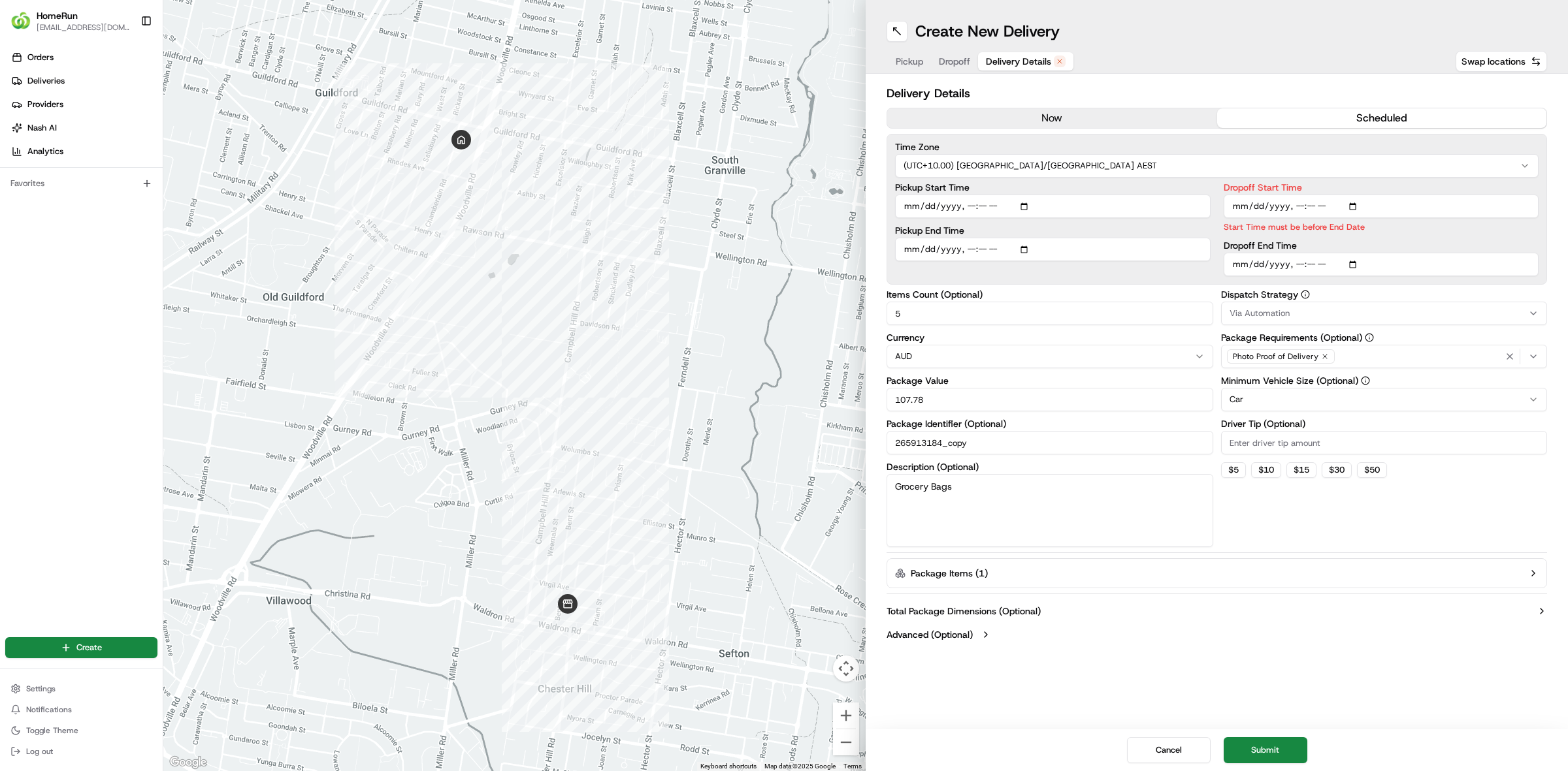
type input "2025-08-22T18:35"
click at [1437, 247] on label "Dropoff End Time" at bounding box center [1381, 246] width 315 height 10
click at [1437, 253] on input "Dropoff End Time" at bounding box center [1381, 264] width 315 height 23
click at [1023, 250] on input "Pickup End Time" at bounding box center [1053, 249] width 315 height 23
type input "2025-08-22T18:10"
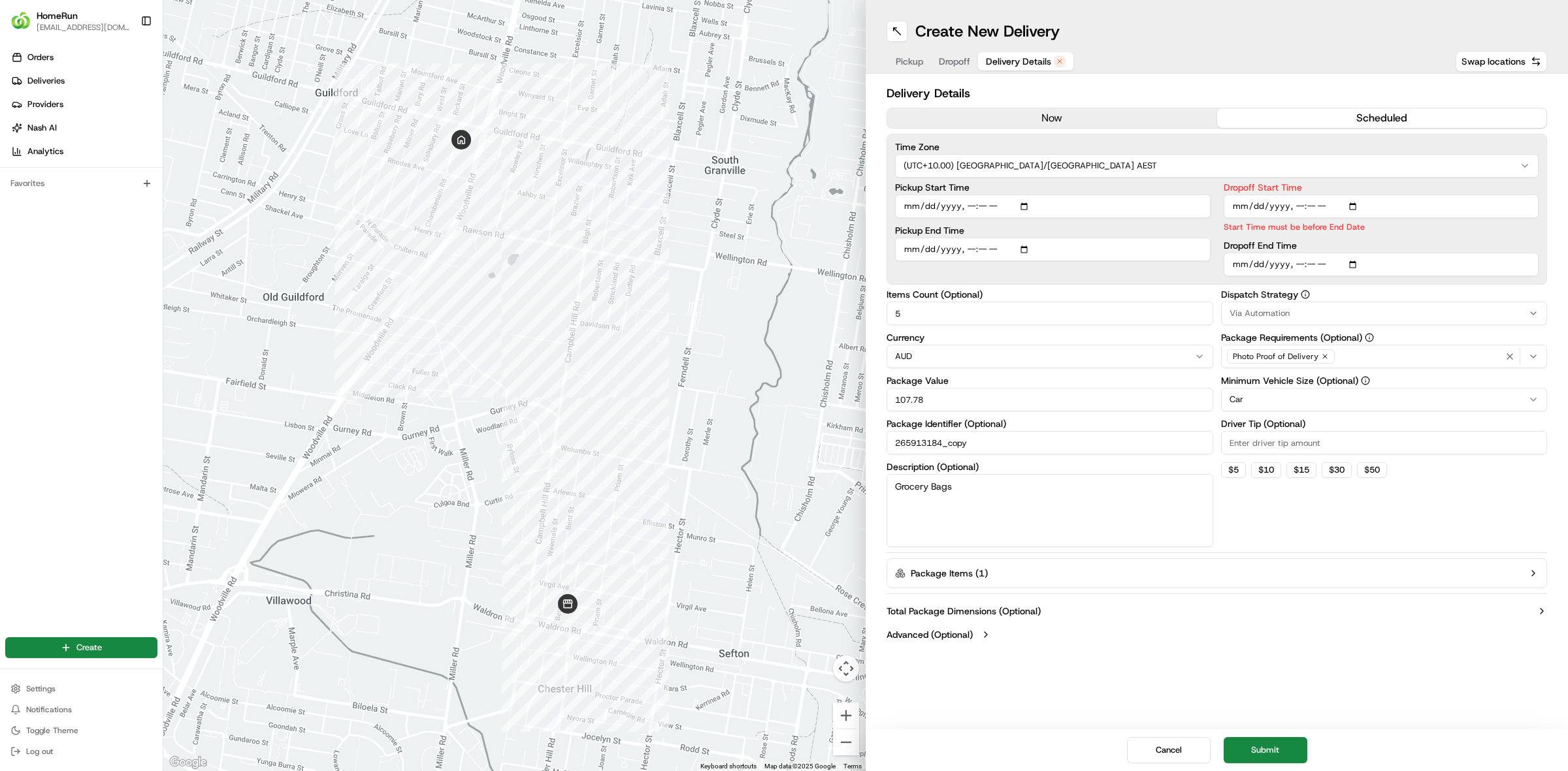
click at [1228, 238] on div "Dropoff Start Time Start Time must be before End Date Dropoff End Time" at bounding box center [1381, 229] width 315 height 93
click at [1362, 208] on input "Dropoff Start Time" at bounding box center [1381, 206] width 315 height 23
click at [1354, 205] on input "Dropoff Start Time" at bounding box center [1381, 206] width 315 height 23
click at [1503, 243] on div "Dropoff End Time" at bounding box center [1381, 259] width 315 height 36
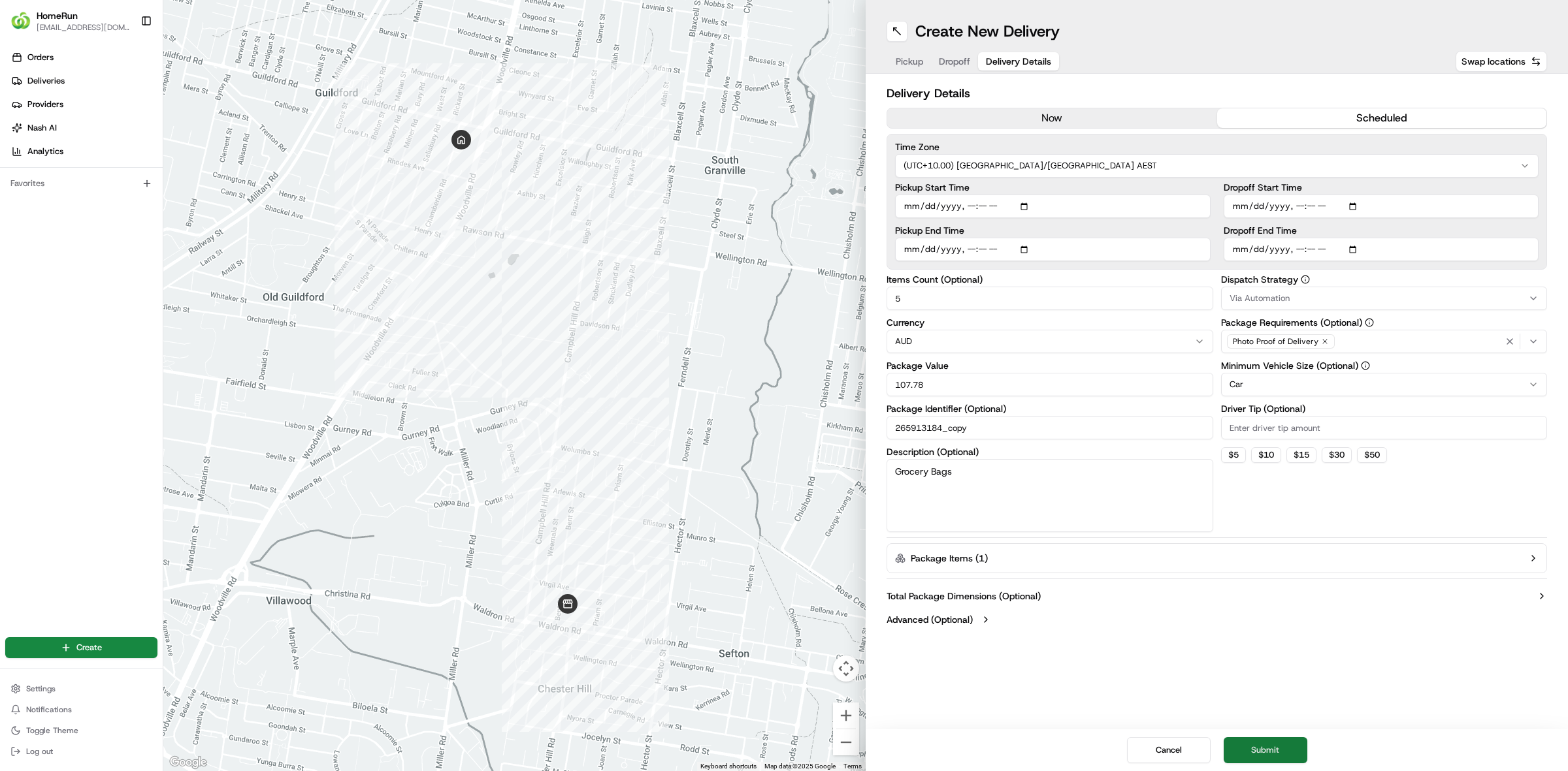
click at [1261, 740] on button "Submit" at bounding box center [1265, 750] width 84 height 26
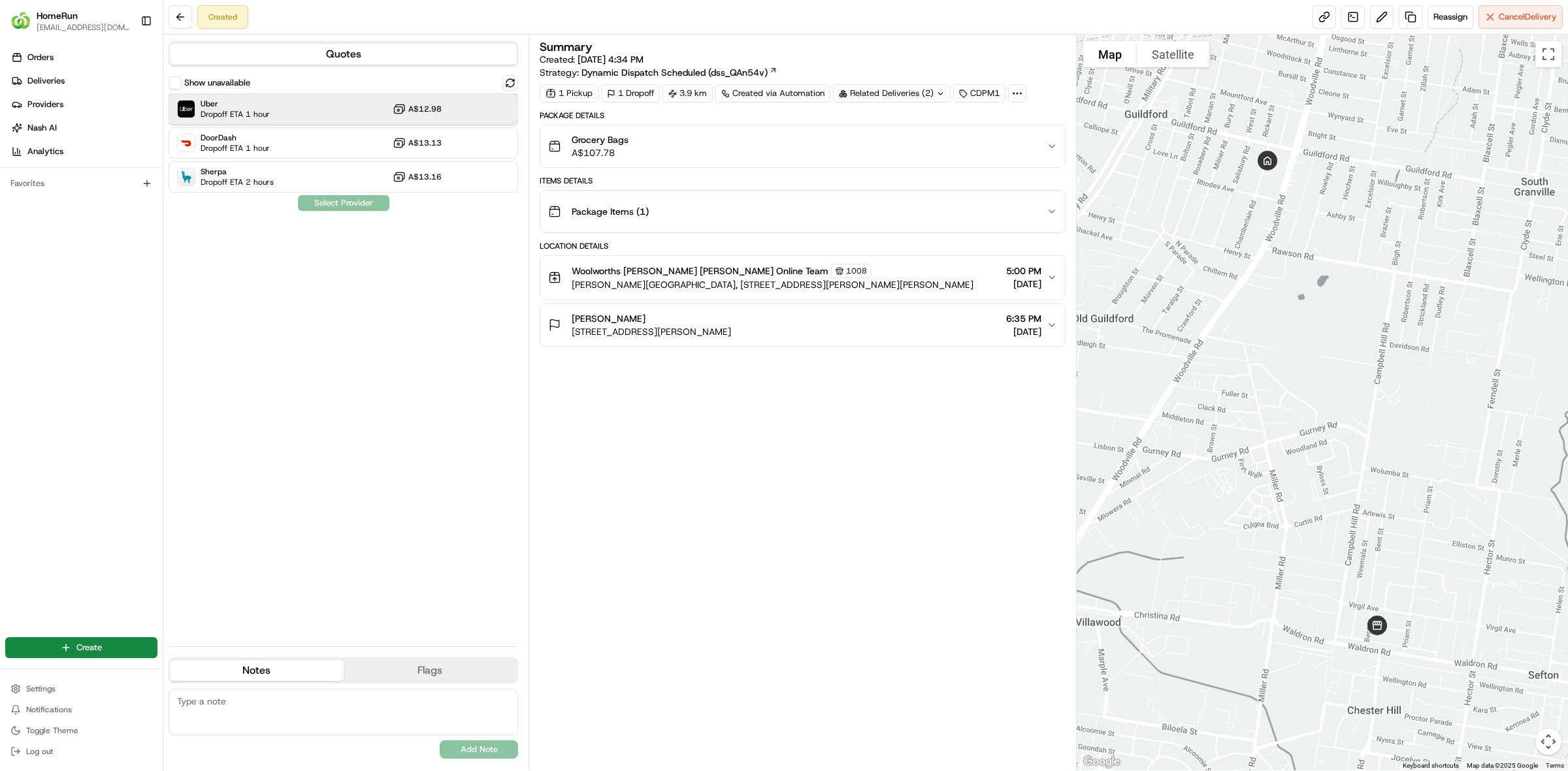
click at [296, 115] on div "Uber Dropoff ETA 1 hour A$12.98" at bounding box center [342, 109] width 349 height 32
click at [335, 207] on button "Assign Provider" at bounding box center [343, 203] width 92 height 15
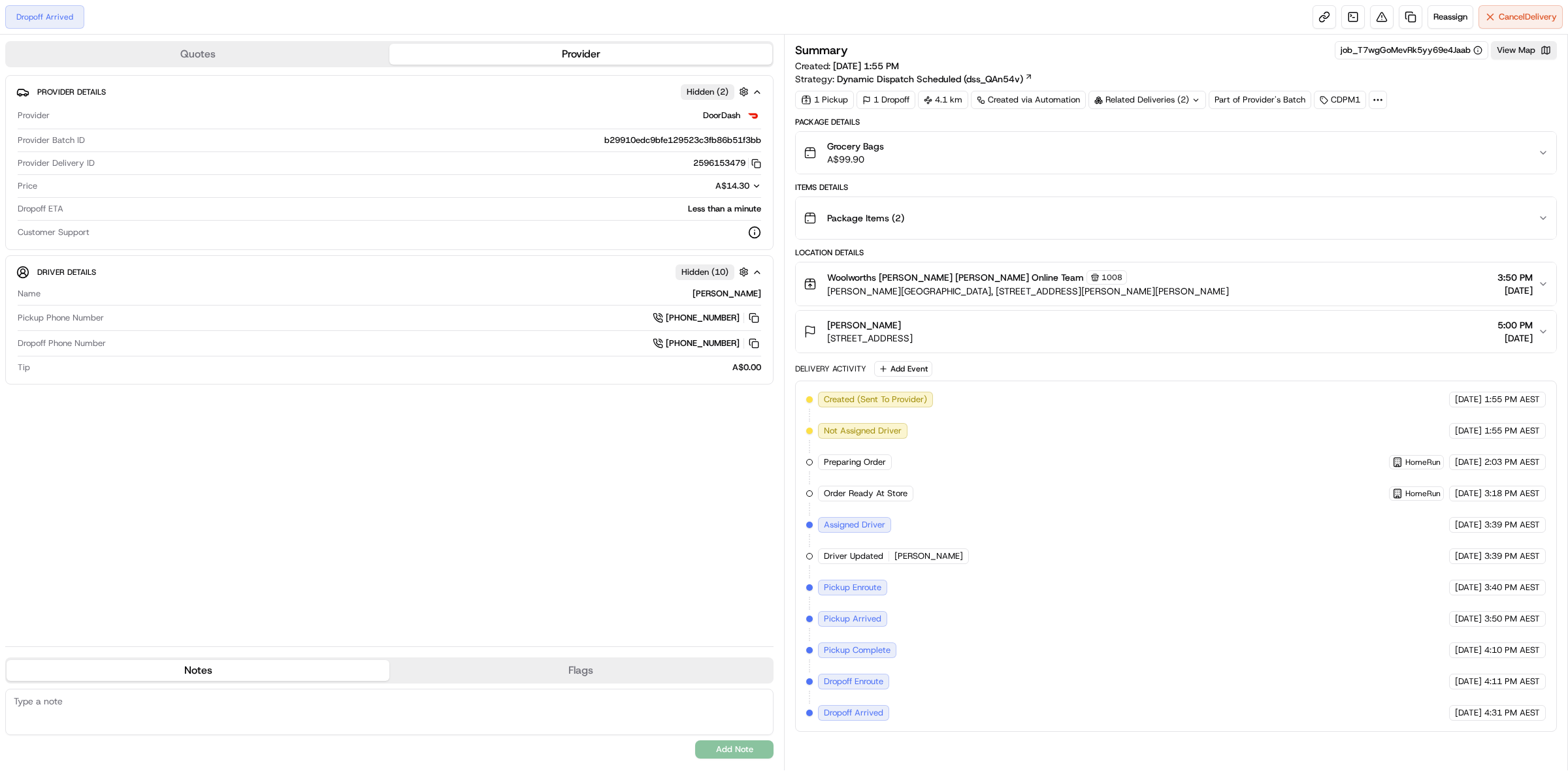
click at [1194, 99] on icon at bounding box center [1195, 100] width 9 height 9
click at [1210, 152] on span "job_TG3eUZqLogYggHdB7nvA4Y" at bounding box center [1208, 154] width 129 height 12
